Goal: Task Accomplishment & Management: Complete application form

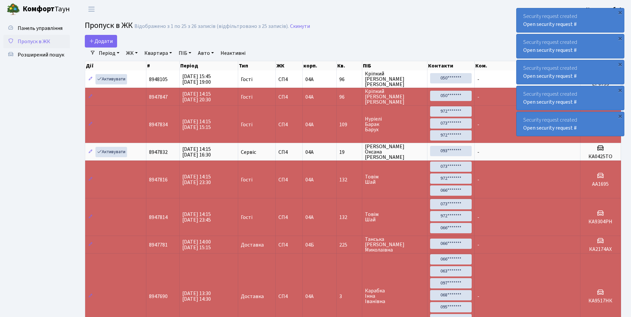
select select "25"
click at [111, 41] on span "Додати" at bounding box center [101, 41] width 24 height 7
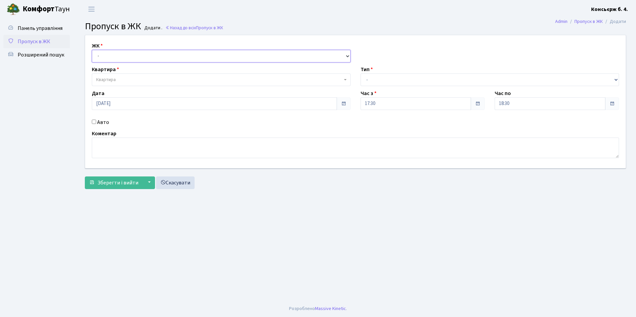
click at [102, 55] on select "- СП4, Столичне шосе, 5" at bounding box center [221, 56] width 259 height 13
select select "325"
click at [92, 50] on select "- СП4, Столичне шосе, 5" at bounding box center [221, 56] width 259 height 13
select select
click at [117, 83] on span "Квартира" at bounding box center [221, 79] width 259 height 13
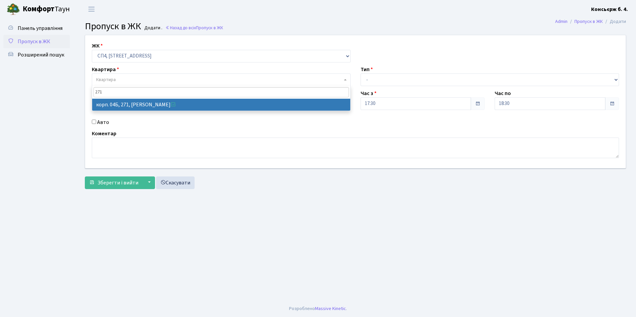
type input "271"
select select "21299"
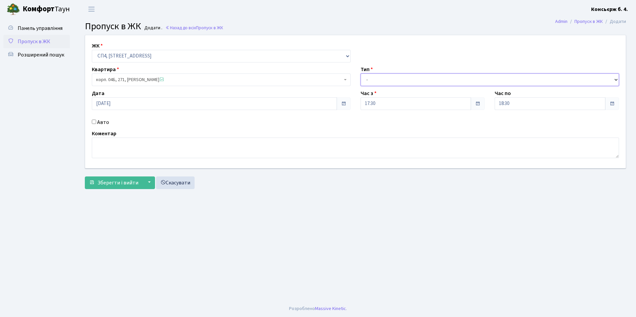
click at [368, 79] on select "- Доставка Таксі Гості Сервіс" at bounding box center [489, 79] width 259 height 13
select select "1"
click at [360, 73] on select "- Доставка Таксі Гості Сервіс" at bounding box center [489, 79] width 259 height 13
click at [93, 123] on input "Авто" at bounding box center [94, 122] width 4 height 4
checkbox input "true"
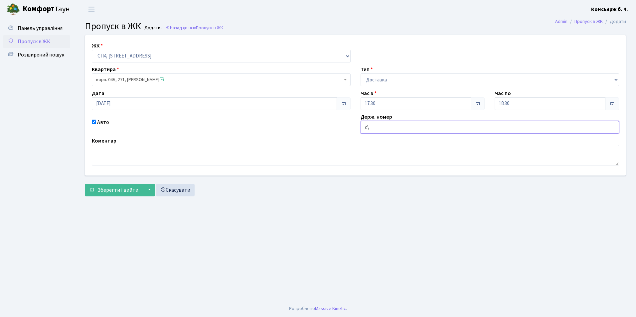
type input "с"
type input "СА4171ІР"
click at [128, 188] on span "Зберегти і вийти" at bounding box center [117, 189] width 41 height 7
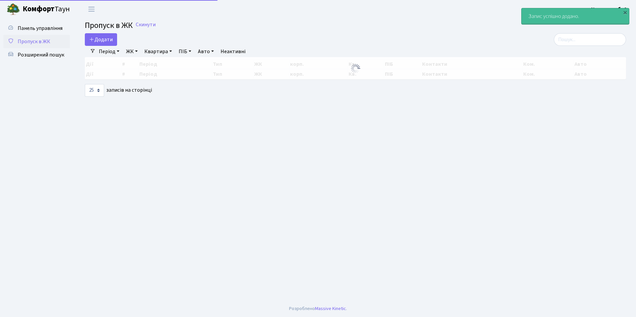
select select "25"
